Goal: Task Accomplishment & Management: Manage account settings

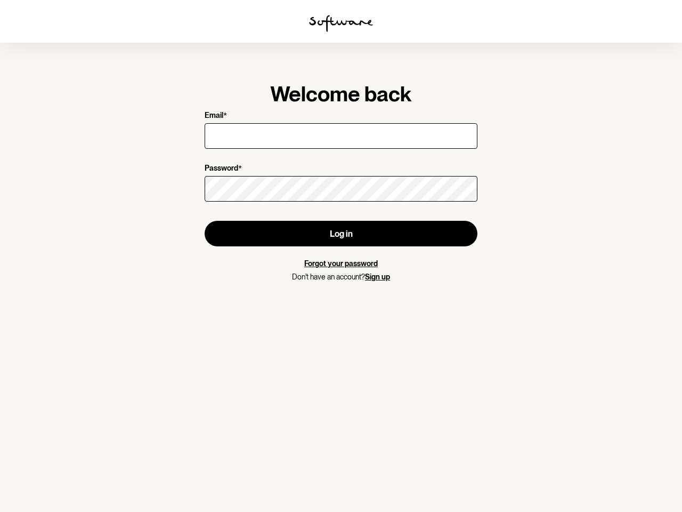
click at [341, 23] on img at bounding box center [341, 23] width 64 height 17
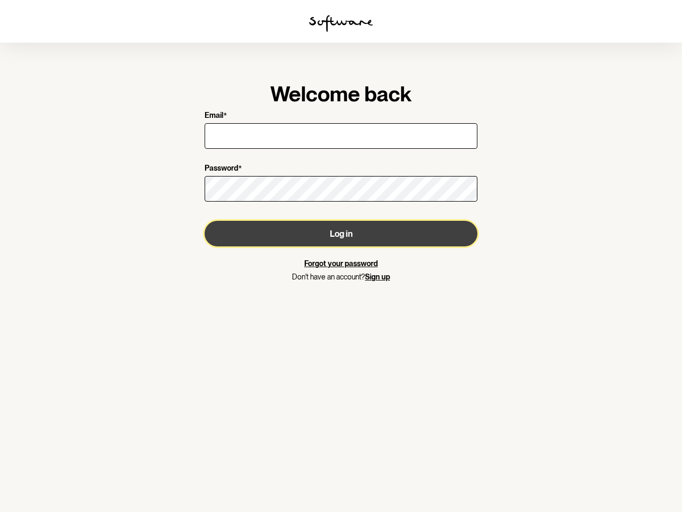
click at [341, 234] on button "Log in" at bounding box center [341, 234] width 273 height 26
